Goal: Task Accomplishment & Management: Use online tool/utility

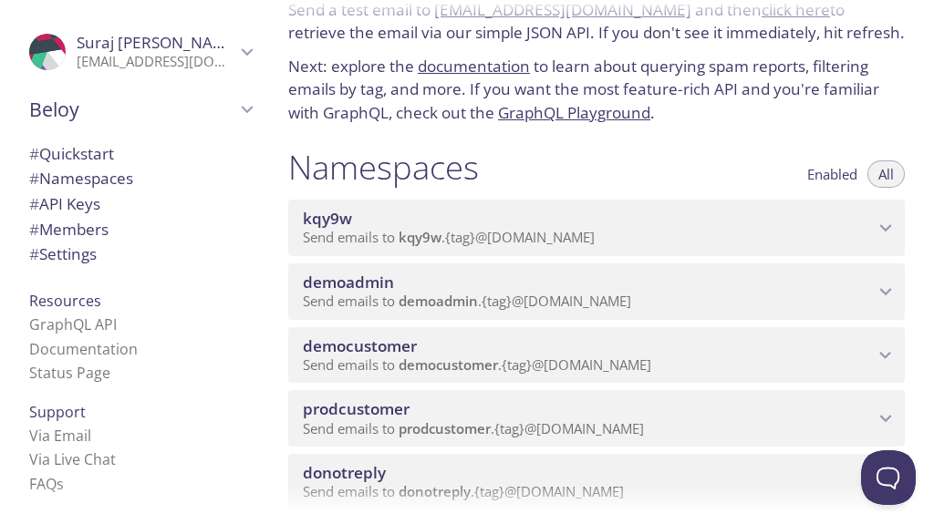
scroll to position [180, 0]
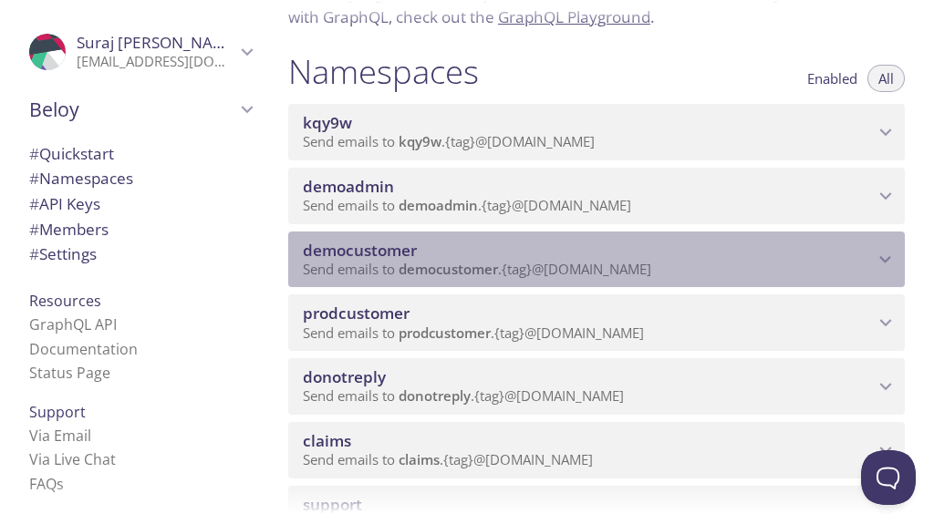
click at [633, 254] on span "democustomer" at bounding box center [588, 251] width 571 height 20
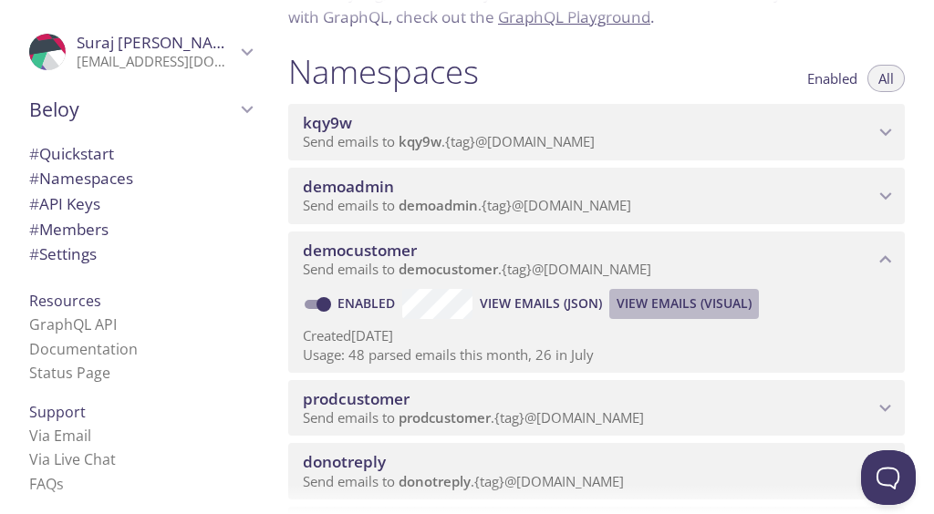
click at [696, 301] on span "View Emails (Visual)" at bounding box center [683, 304] width 135 height 22
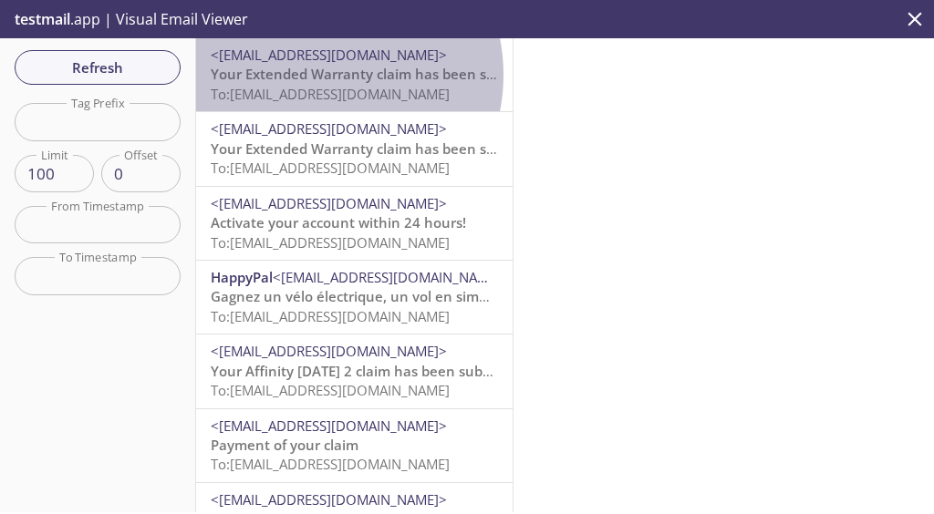
click at [314, 75] on span "Your Extended Warranty claim has been submitted" at bounding box center [379, 74] width 336 height 18
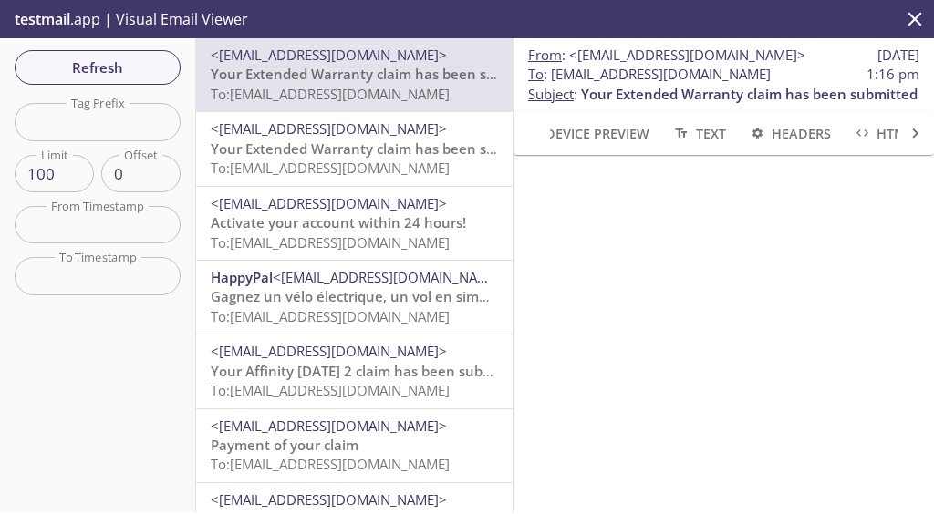
scroll to position [114, 0]
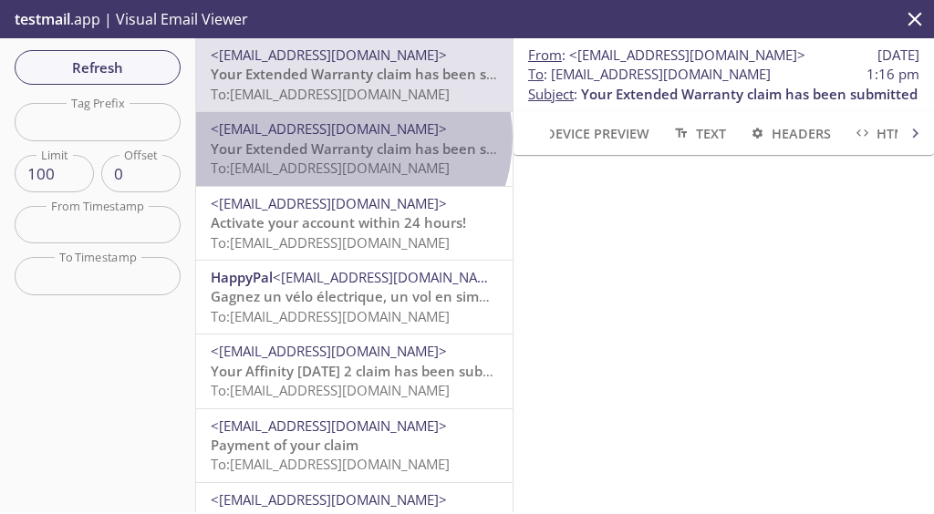
click at [350, 138] on span "<[EMAIL_ADDRESS][DOMAIN_NAME]>" at bounding box center [329, 128] width 236 height 18
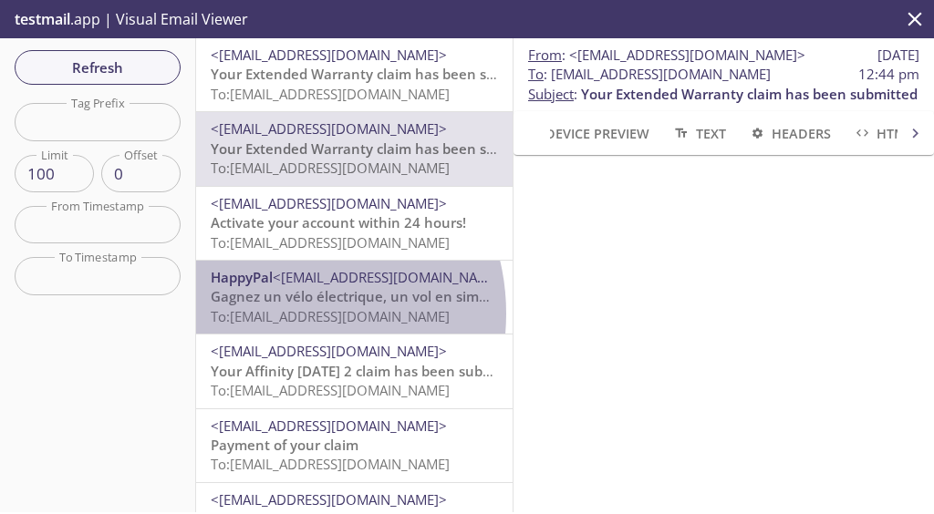
click at [274, 314] on span "To: [EMAIL_ADDRESS][DOMAIN_NAME]" at bounding box center [330, 316] width 239 height 18
